Goal: Check status: Check status

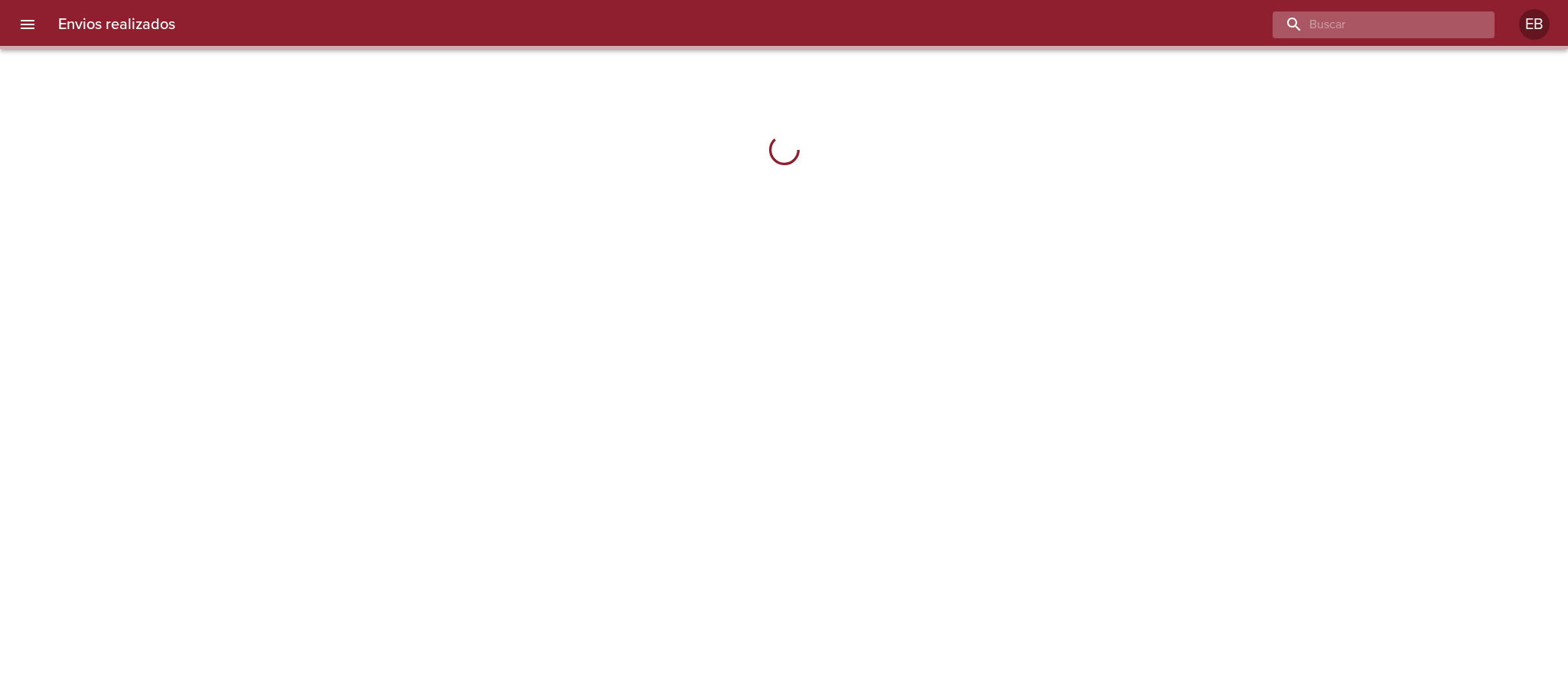
click at [1414, 26] on input "buscar" at bounding box center [1370, 25] width 196 height 27
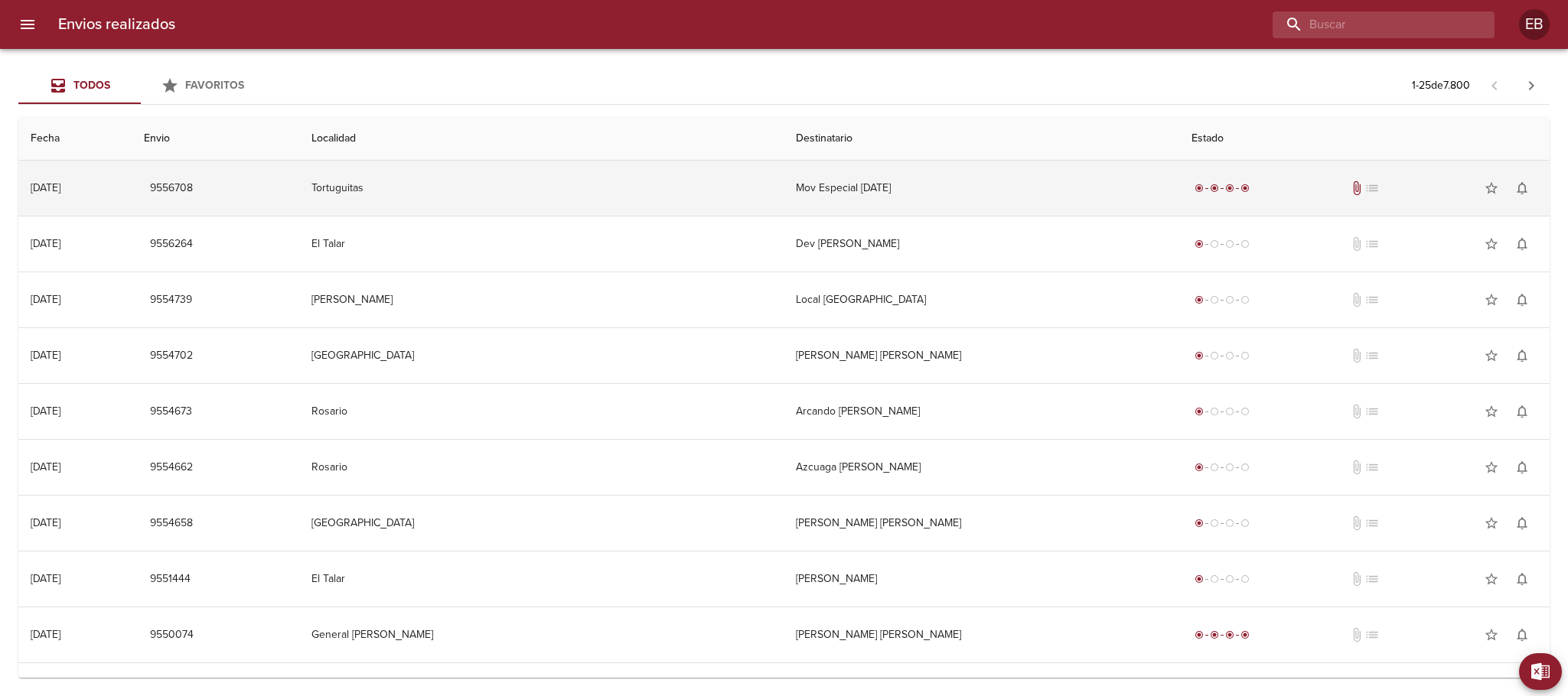
paste input "R-0229-00023978"
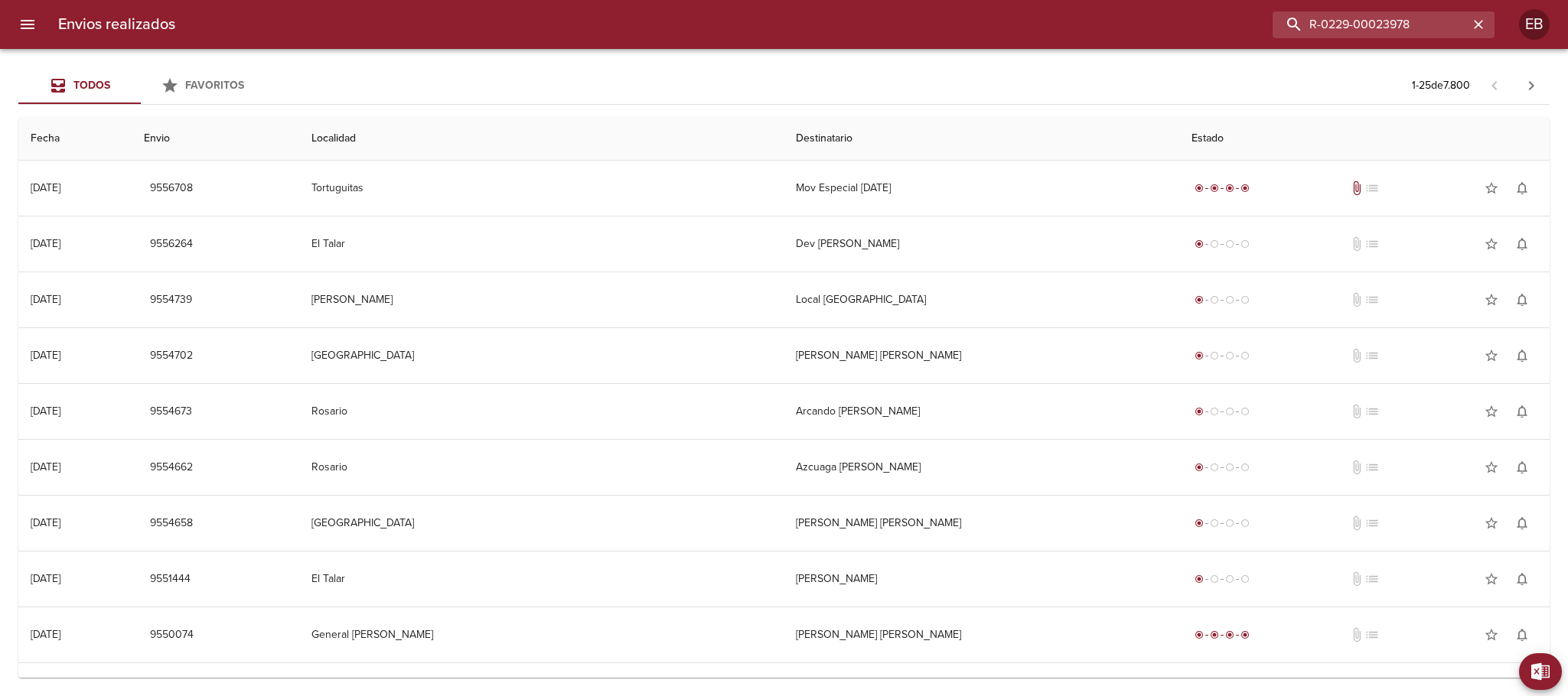
drag, startPoint x: 1373, startPoint y: 22, endPoint x: 1304, endPoint y: 39, distance: 71.1
click at [1314, 21] on input "R-0229-00023978" at bounding box center [1370, 25] width 196 height 27
click at [1301, 41] on div "Envios realizados R-0229-00023978 EB" at bounding box center [784, 25] width 1568 height 49
drag, startPoint x: 1438, startPoint y: 22, endPoint x: 1345, endPoint y: 15, distance: 93.3
click at [1345, 15] on input "R-0229-00023978" at bounding box center [1370, 25] width 196 height 27
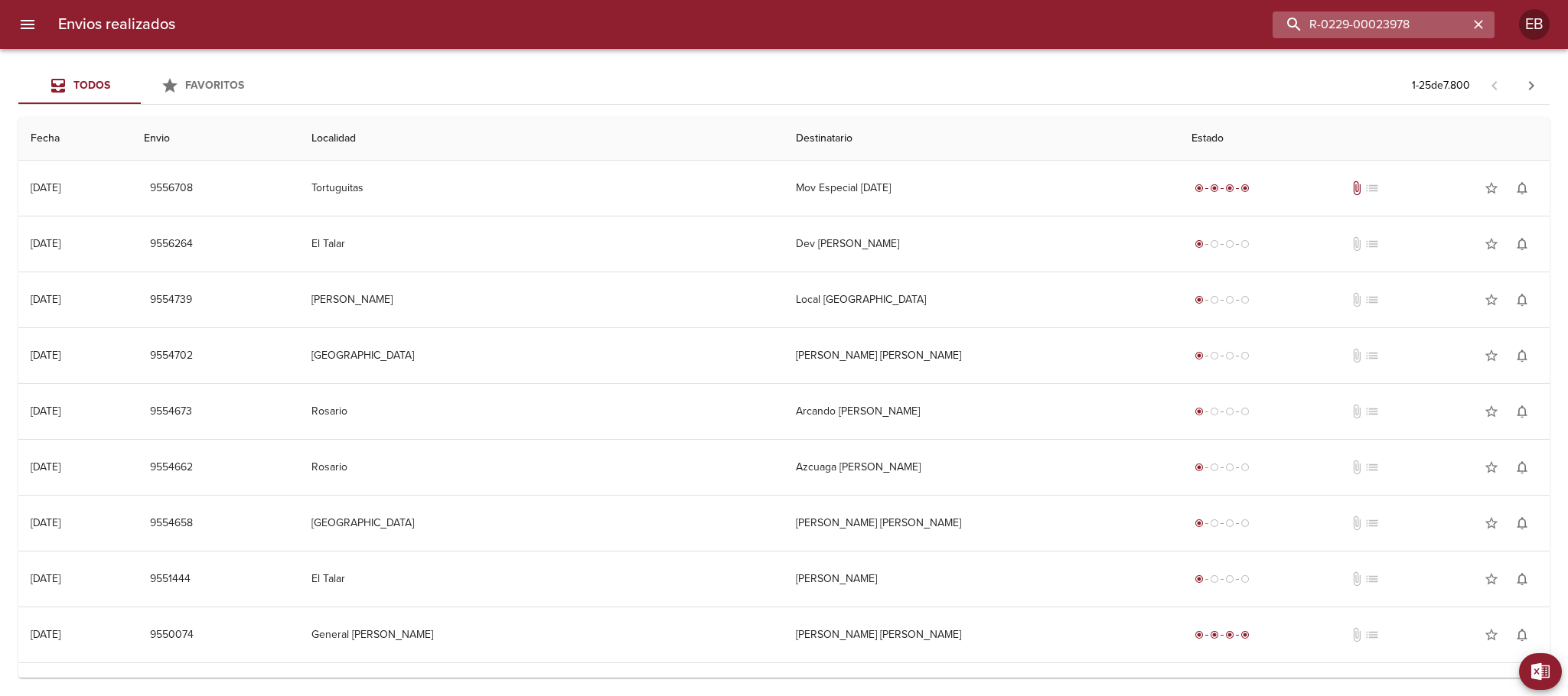
click at [1369, 24] on input "R-0229-00023978" at bounding box center [1370, 25] width 196 height 27
drag, startPoint x: 1376, startPoint y: 29, endPoint x: 1276, endPoint y: 28, distance: 100.0
click at [1276, 28] on input "R-0229-00023978" at bounding box center [1370, 25] width 196 height 27
type input "23978"
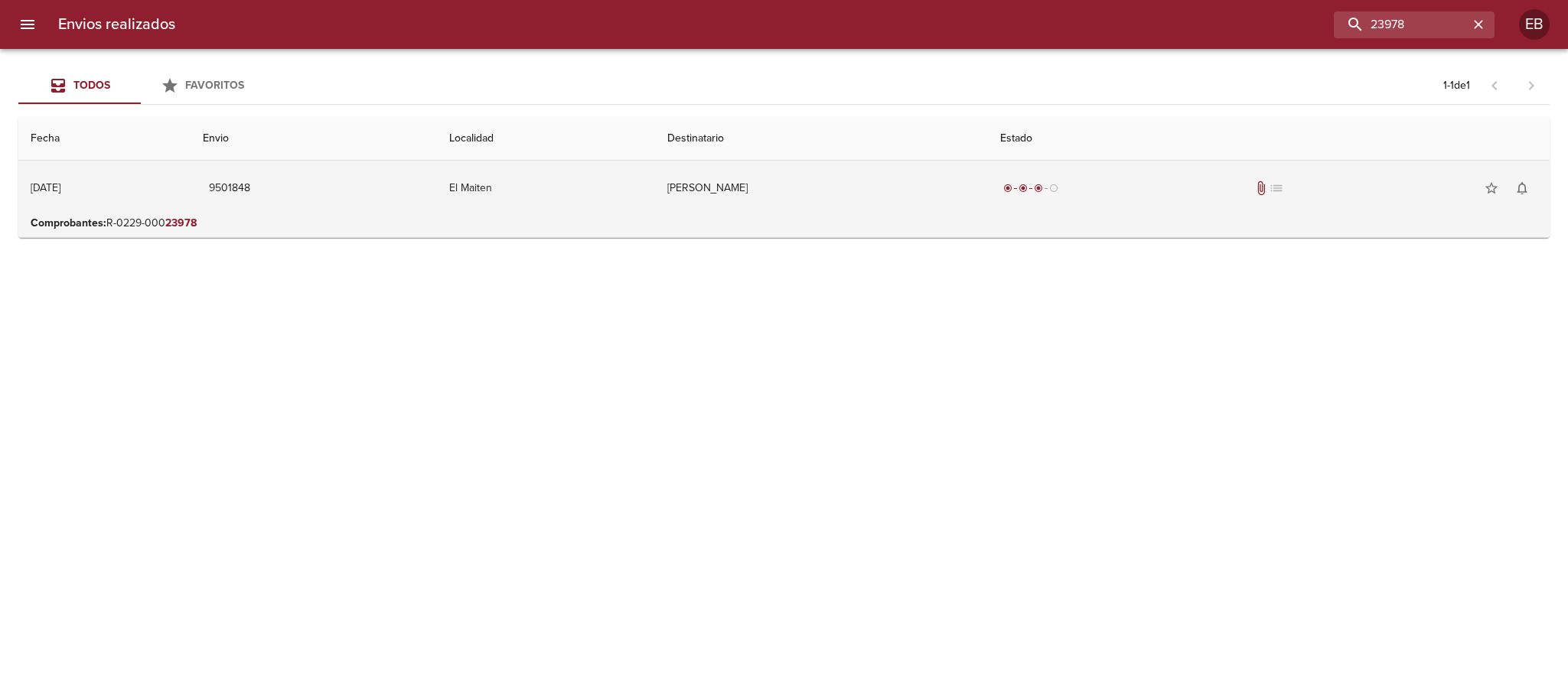
click at [755, 193] on td "[PERSON_NAME]" at bounding box center [821, 188] width 334 height 55
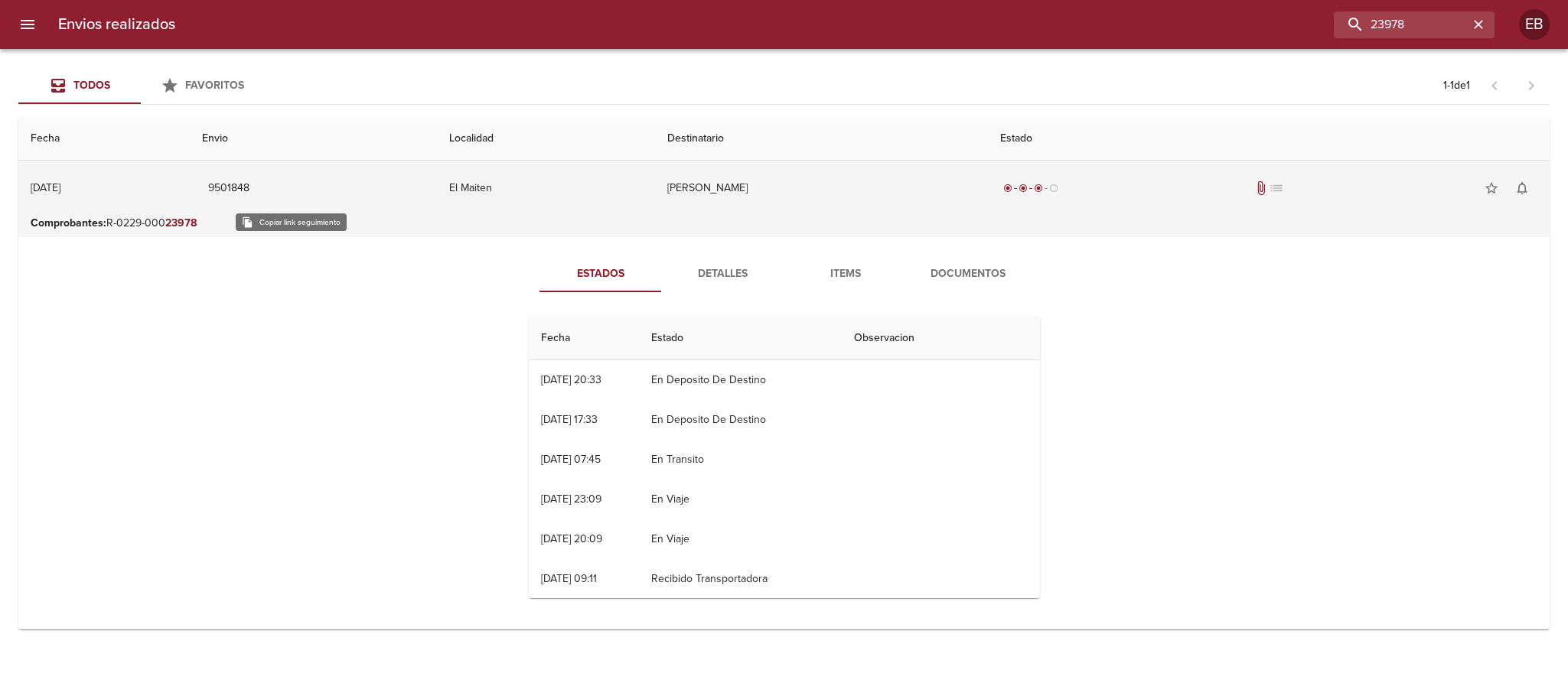
click at [249, 187] on span "9501848" at bounding box center [229, 188] width 41 height 19
